Goal: Navigation & Orientation: Find specific page/section

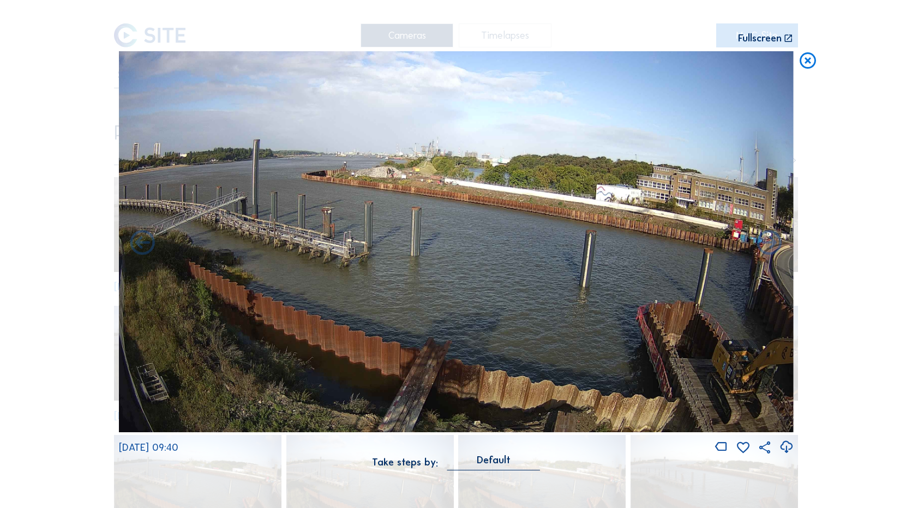
click at [814, 62] on icon at bounding box center [808, 61] width 20 height 20
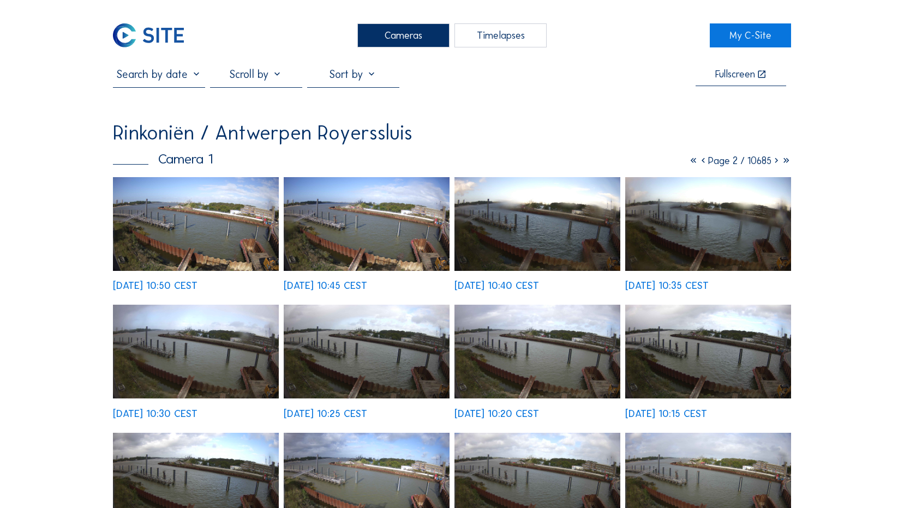
click at [222, 242] on img at bounding box center [196, 224] width 166 height 94
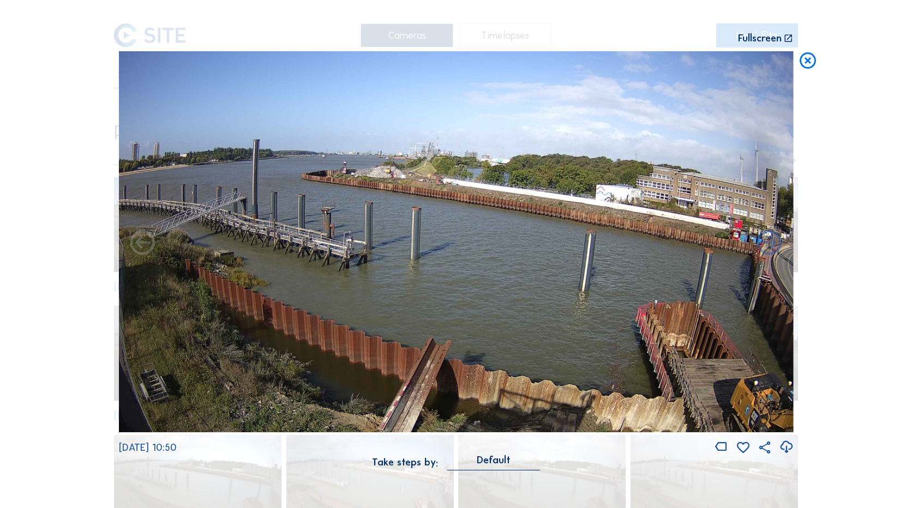
click at [808, 69] on icon at bounding box center [808, 61] width 20 height 20
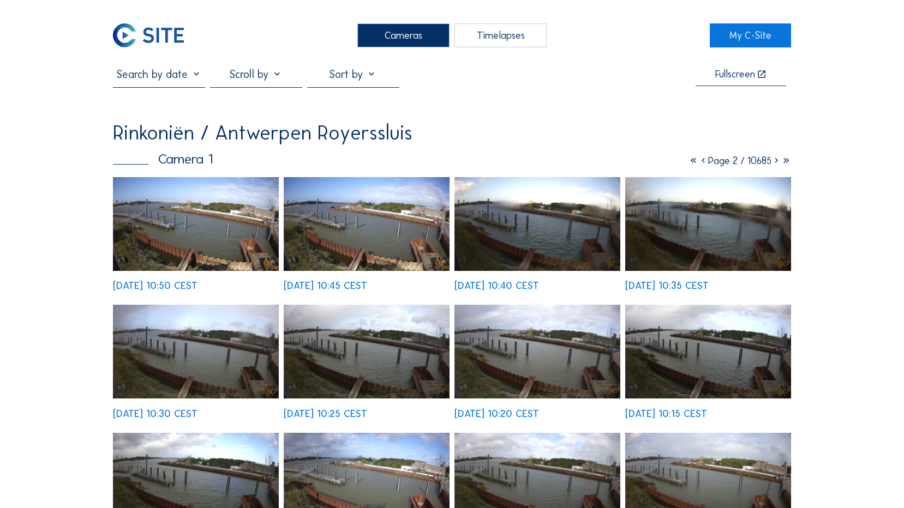
click at [688, 163] on icon at bounding box center [693, 161] width 10 height 12
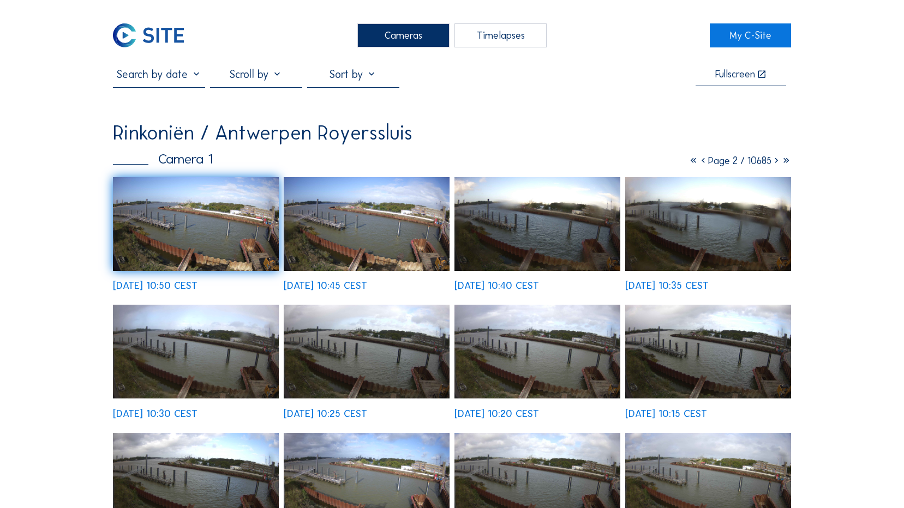
click at [202, 233] on img at bounding box center [196, 224] width 166 height 94
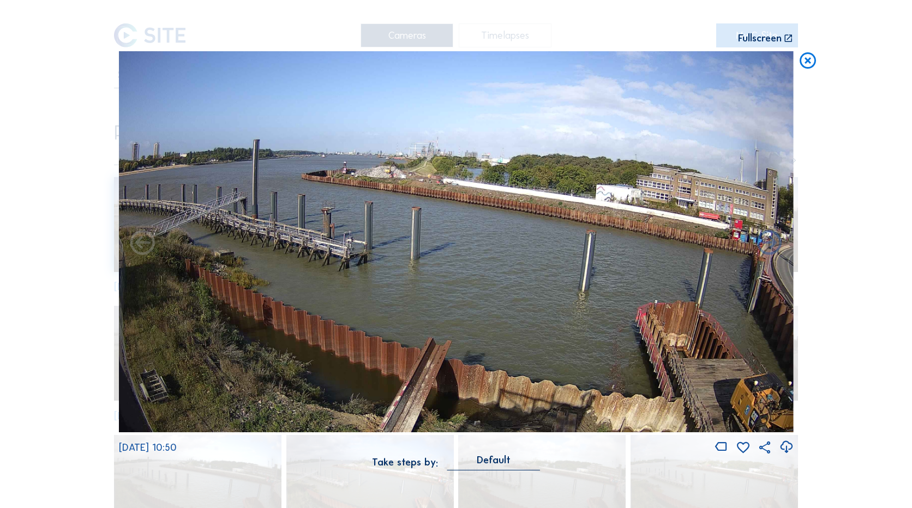
click at [811, 61] on icon at bounding box center [808, 61] width 20 height 20
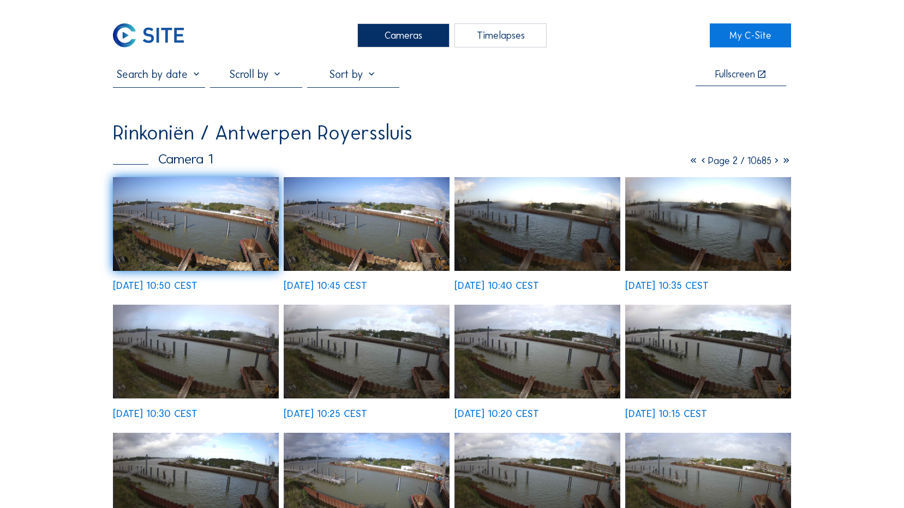
click at [688, 161] on icon at bounding box center [693, 161] width 10 height 12
click at [688, 159] on icon at bounding box center [693, 161] width 10 height 12
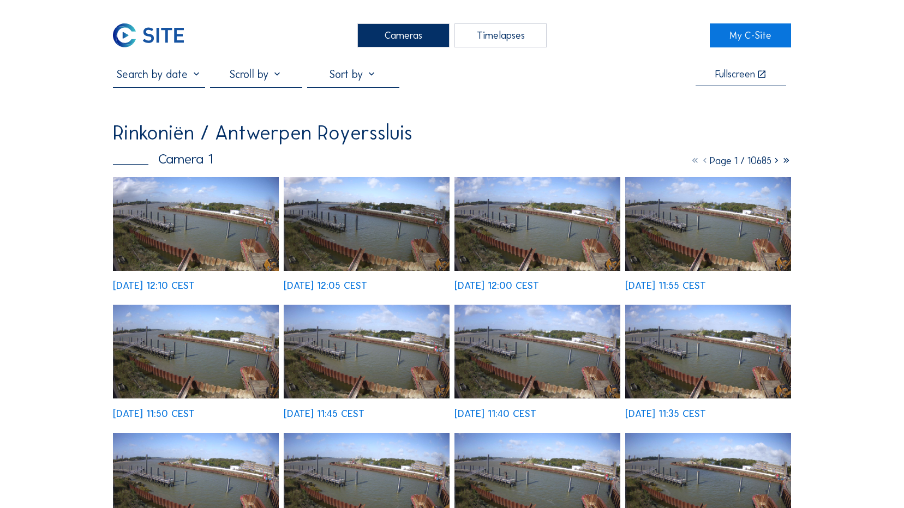
click at [239, 234] on img at bounding box center [196, 224] width 166 height 94
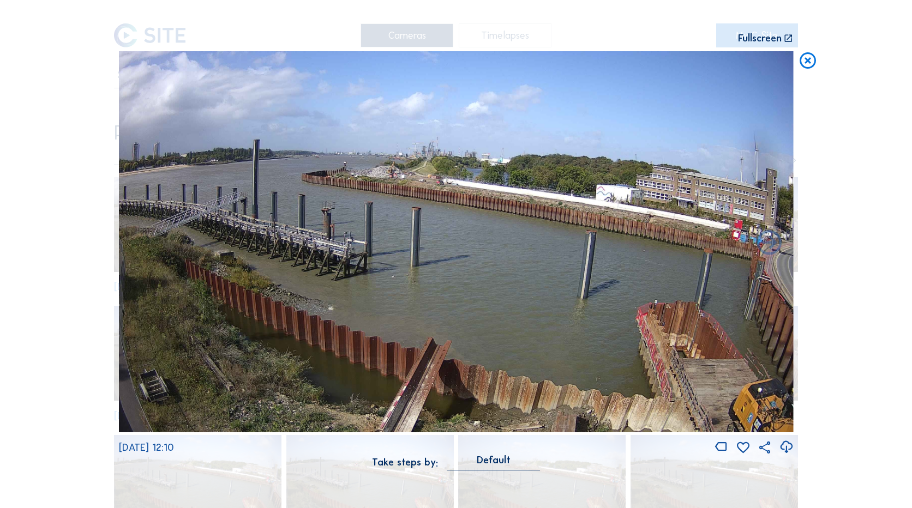
click at [810, 59] on icon at bounding box center [808, 61] width 20 height 20
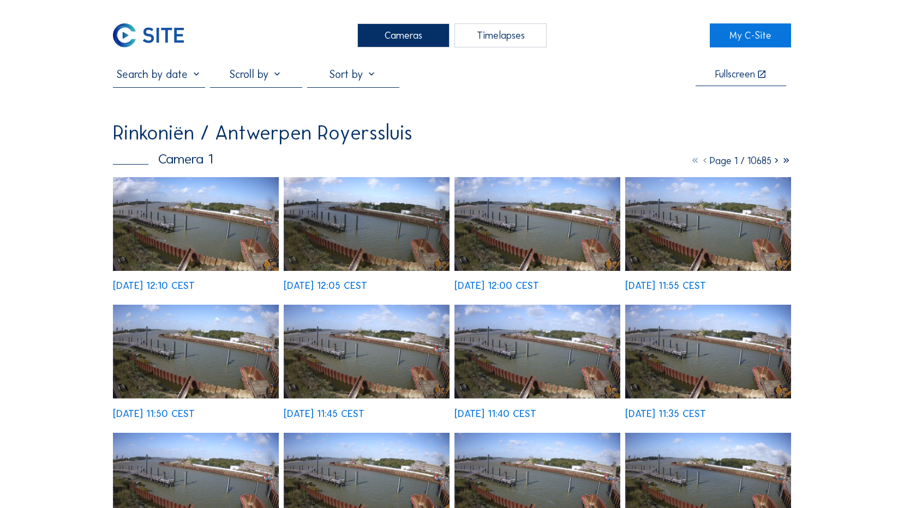
click at [166, 33] on img at bounding box center [148, 35] width 71 height 24
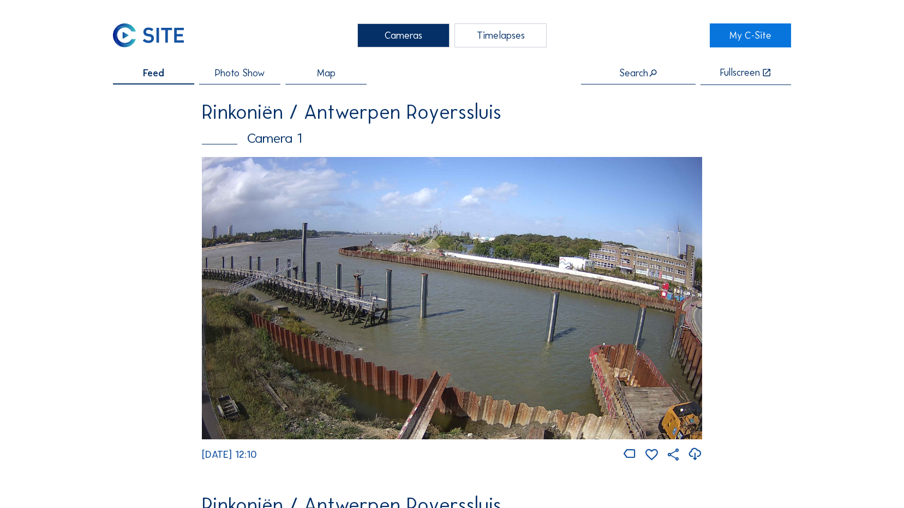
click at [471, 307] on img at bounding box center [451, 298] width 499 height 282
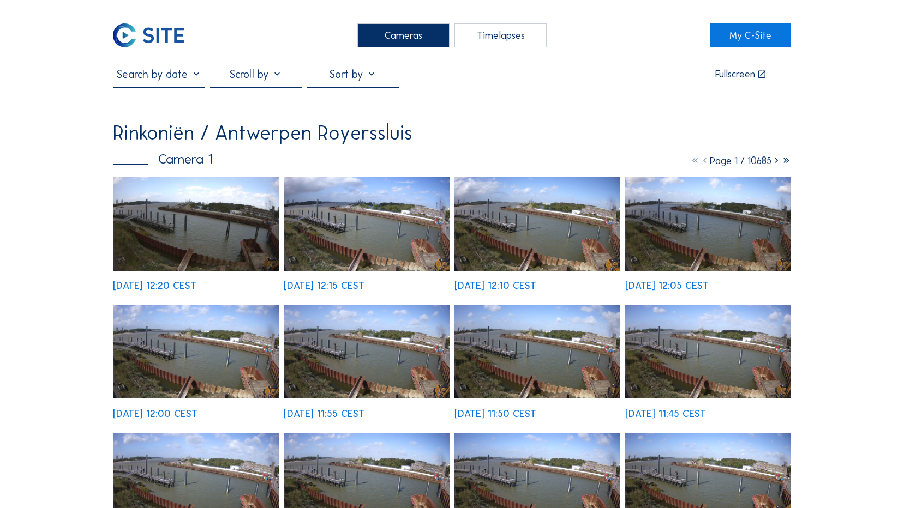
click at [251, 218] on img at bounding box center [196, 224] width 166 height 94
